Goal: Register for event/course

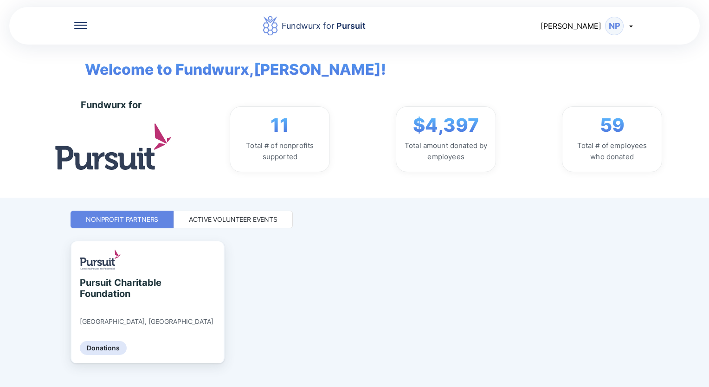
click at [269, 225] on div "Active Volunteer Events" at bounding box center [232, 220] width 119 height 18
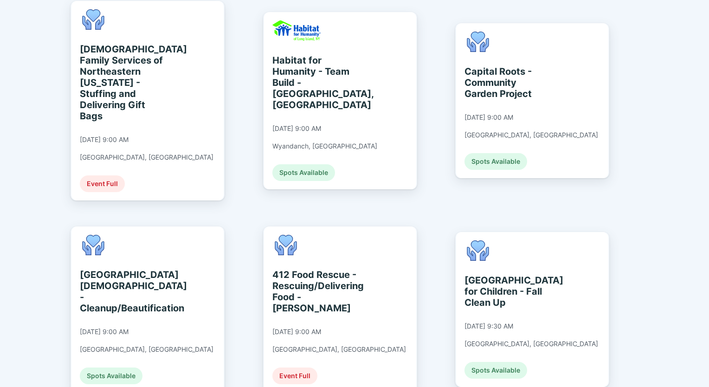
scroll to position [464, 0]
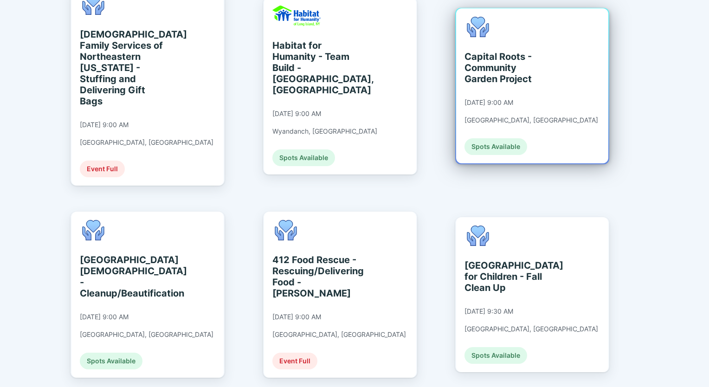
click at [522, 60] on div "Capital Roots - Community Garden Project" at bounding box center [506, 67] width 85 height 33
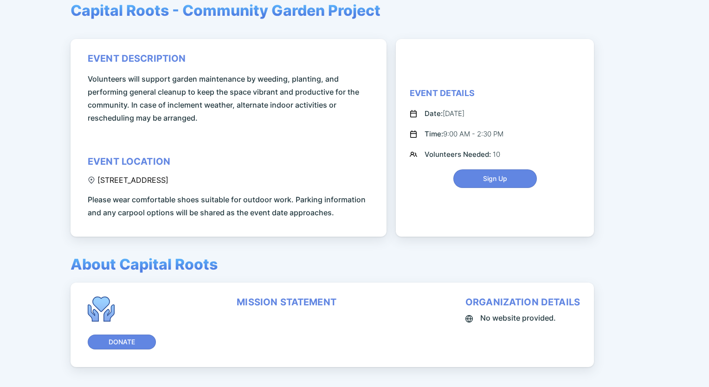
scroll to position [93, 0]
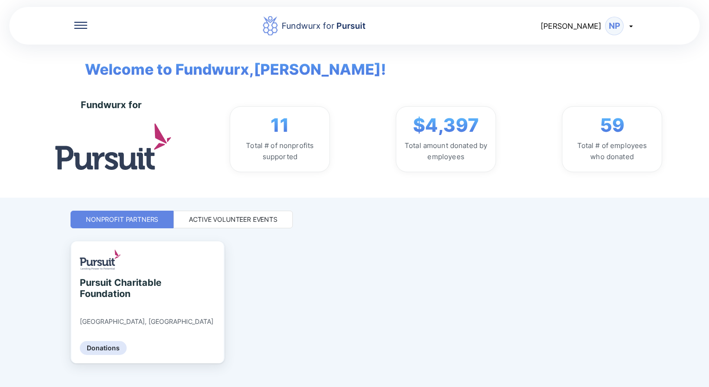
click at [240, 219] on div "Active Volunteer Events" at bounding box center [233, 219] width 89 height 9
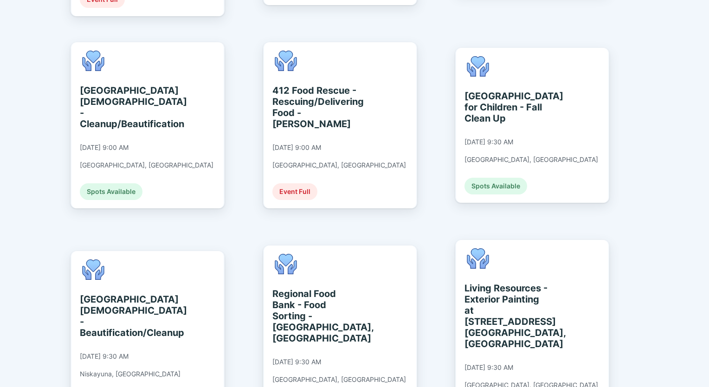
scroll to position [649, 0]
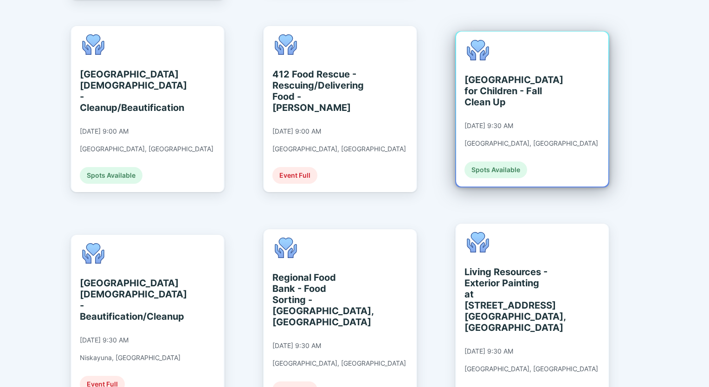
click at [542, 103] on div "[GEOGRAPHIC_DATA] for Children - Fall Clean Up [DATE] 9:30 AM [GEOGRAPHIC_DATA]…" at bounding box center [531, 109] width 134 height 138
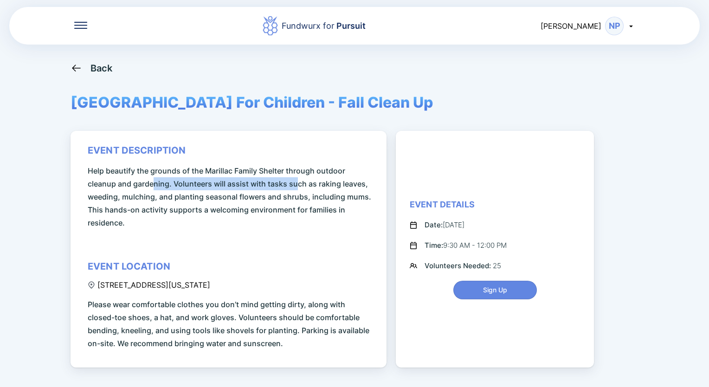
drag, startPoint x: 178, startPoint y: 183, endPoint x: 295, endPoint y: 186, distance: 116.9
click at [295, 186] on span "Help beautify the grounds of the Marillac Family Shelter through outdoor cleanu…" at bounding box center [230, 196] width 285 height 65
drag, startPoint x: 295, startPoint y: 186, endPoint x: 295, endPoint y: 194, distance: 8.8
click at [295, 194] on span "Help beautify the grounds of the Marillac Family Shelter through outdoor cleanu…" at bounding box center [230, 196] width 285 height 65
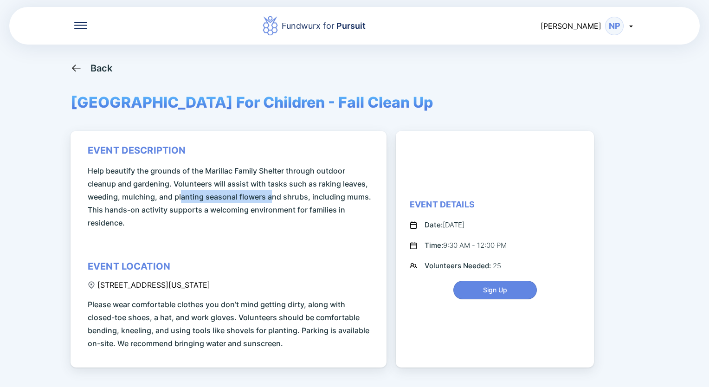
drag, startPoint x: 182, startPoint y: 194, endPoint x: 286, endPoint y: 192, distance: 104.4
click at [286, 192] on span "Help beautify the grounds of the Marillac Family Shelter through outdoor cleanu…" at bounding box center [230, 196] width 285 height 65
drag, startPoint x: 286, startPoint y: 192, endPoint x: 294, endPoint y: 203, distance: 13.8
click at [294, 203] on span "Help beautify the grounds of the Marillac Family Shelter through outdoor cleanu…" at bounding box center [230, 196] width 285 height 65
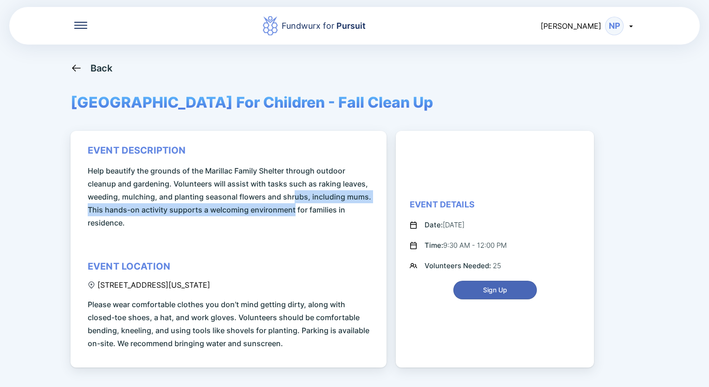
click at [508, 293] on span "Sign Up" at bounding box center [494, 289] width 71 height 9
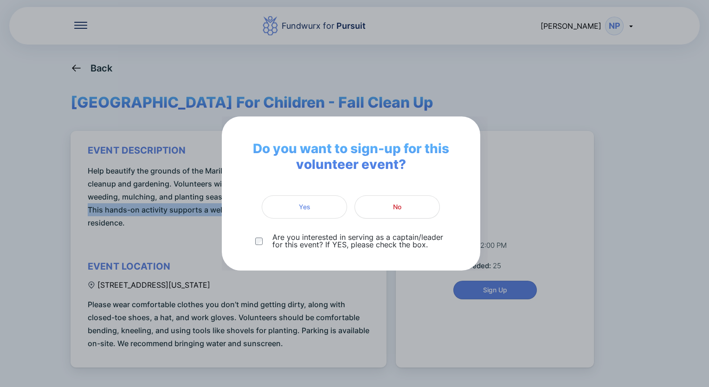
click at [315, 205] on span "Yes" at bounding box center [304, 206] width 73 height 9
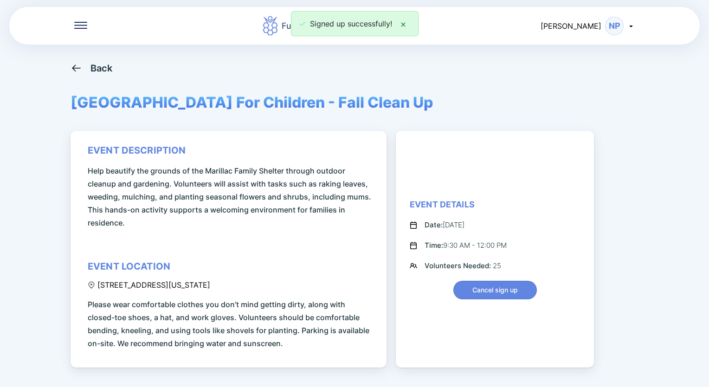
click at [657, 245] on div "Fundwurx for Pursuit Natalie NP Back St. Catherine's Center For Children - Fall…" at bounding box center [354, 193] width 709 height 387
